Goal: Task Accomplishment & Management: Complete application form

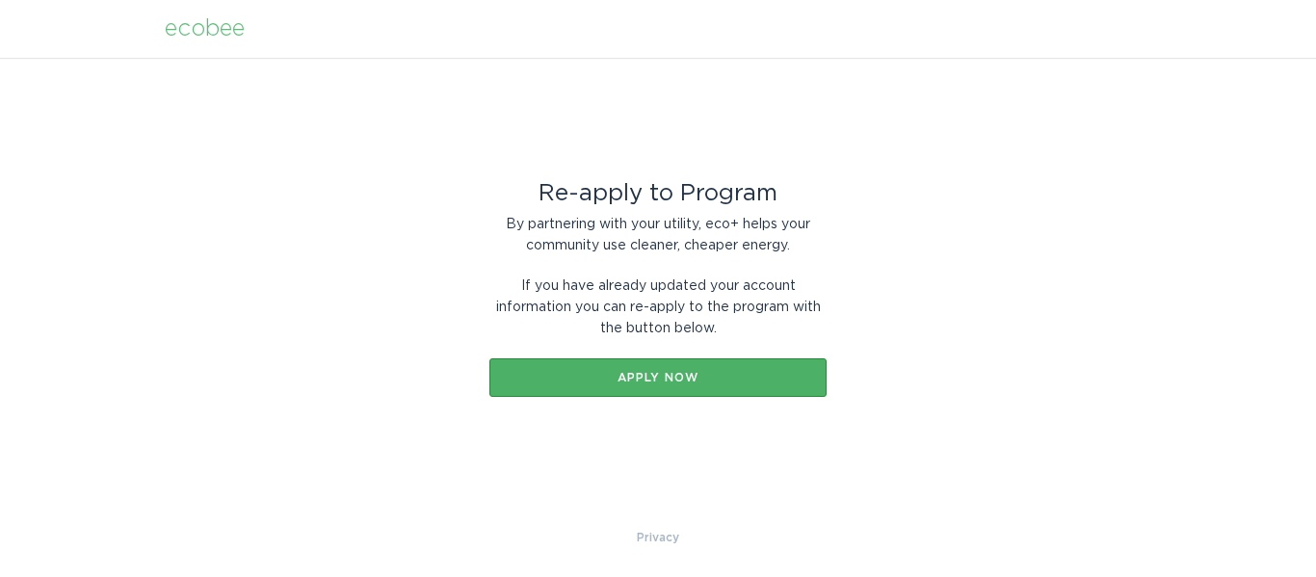
click at [748, 360] on button "Apply now" at bounding box center [658, 377] width 337 height 39
